Goal: Download file/media

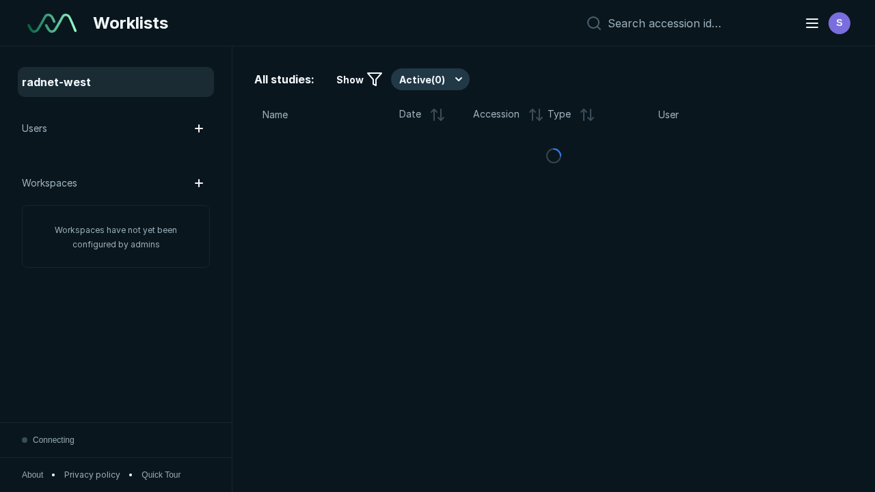
scroll to position [3734, 5696]
